Goal: Information Seeking & Learning: Learn about a topic

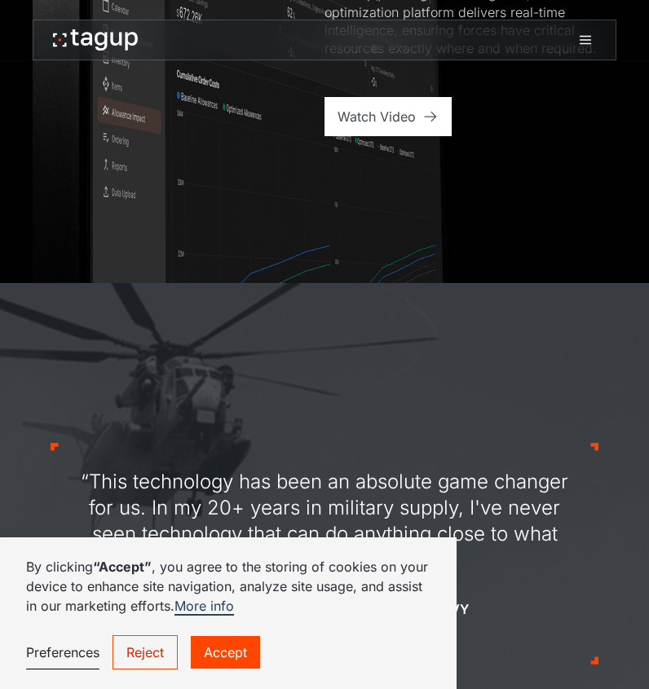
scroll to position [1429, 0]
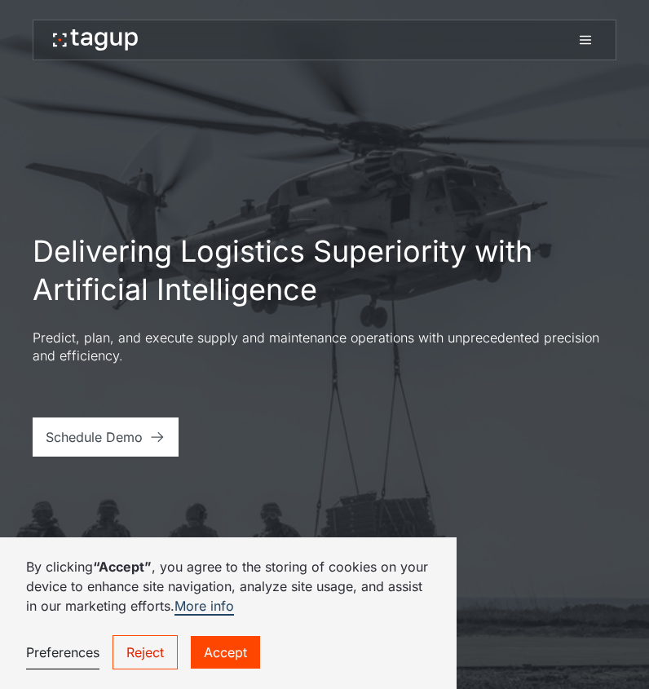
click at [588, 37] on icon at bounding box center [585, 40] width 20 height 20
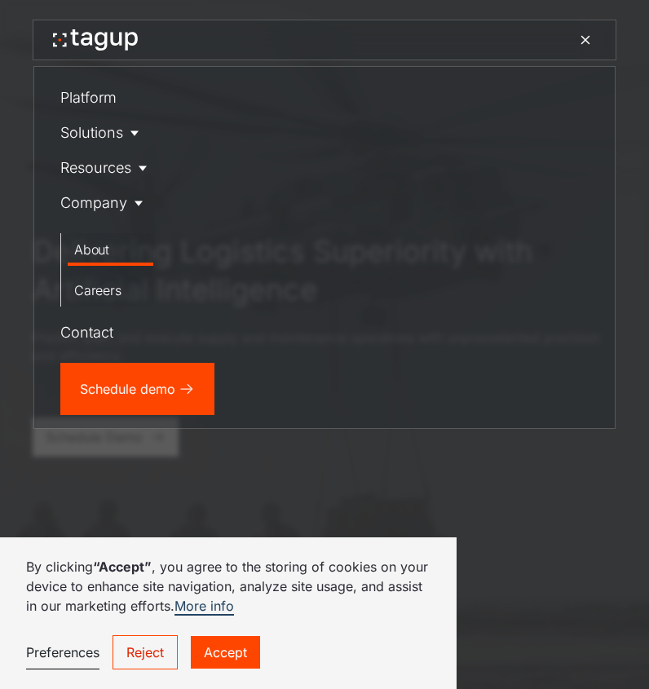
click at [96, 244] on div "About" at bounding box center [110, 250] width 73 height 20
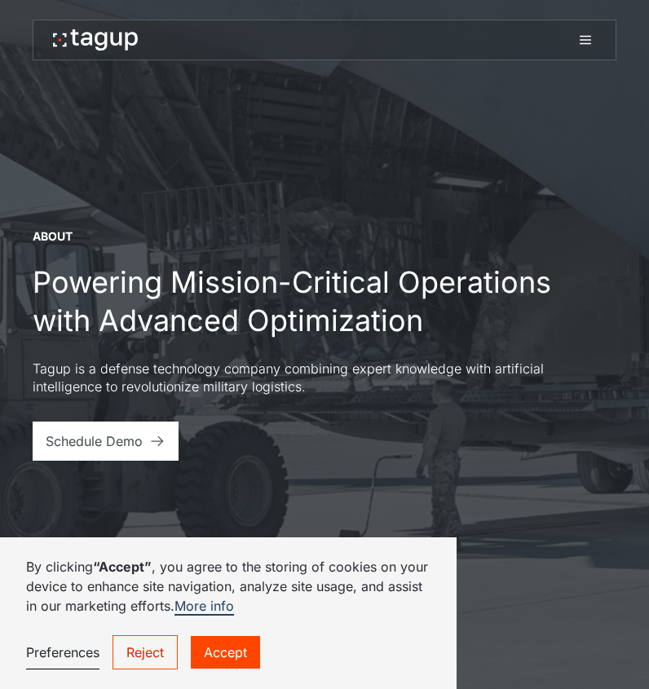
click at [148, 654] on link "Reject" at bounding box center [144, 652] width 65 height 34
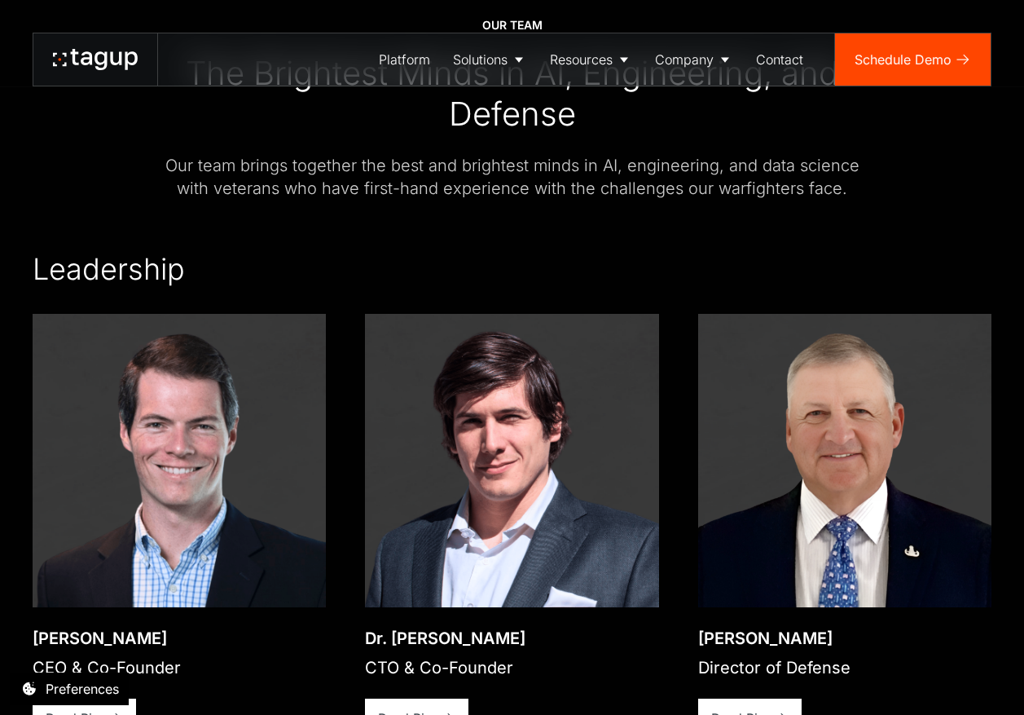
scroll to position [2273, 0]
